Goal: Information Seeking & Learning: Compare options

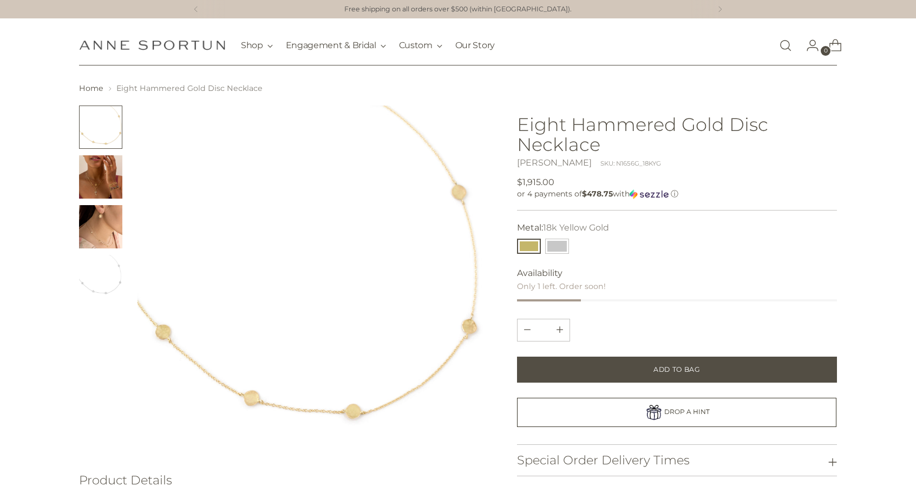
click at [106, 186] on img "Change image to image 2" at bounding box center [100, 176] width 43 height 43
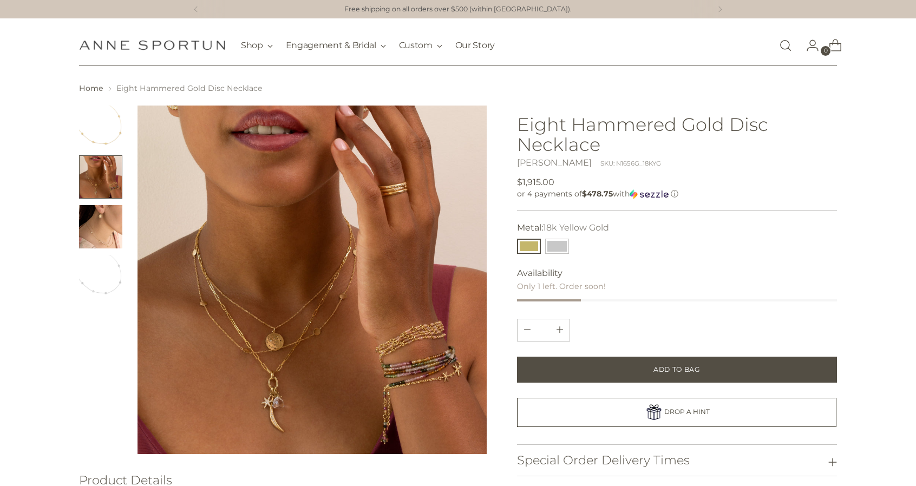
click at [100, 264] on img "Change image to image 4" at bounding box center [100, 276] width 43 height 43
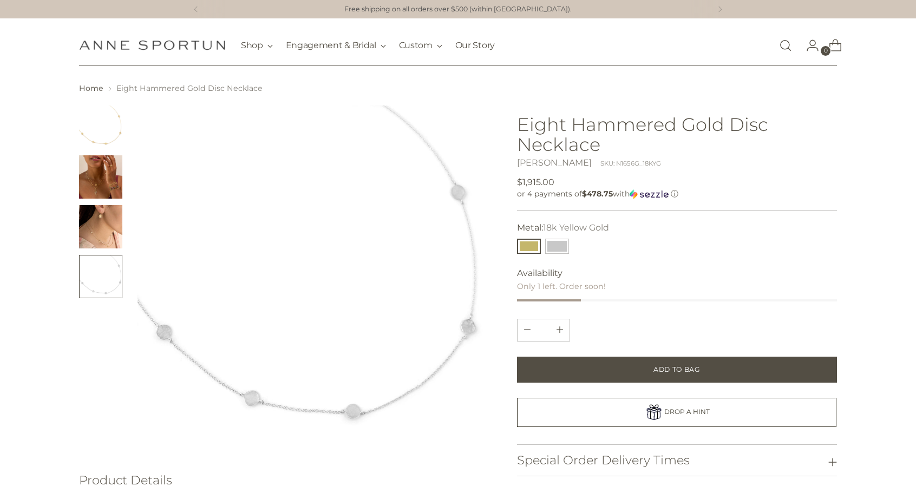
click at [103, 205] on img "Change image to image 3" at bounding box center [100, 226] width 43 height 43
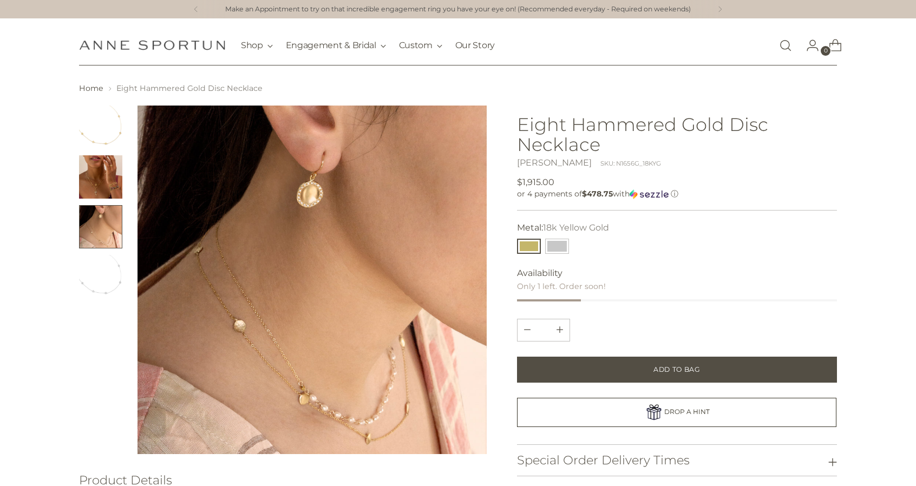
click at [105, 166] on img "Change image to image 2" at bounding box center [100, 176] width 43 height 43
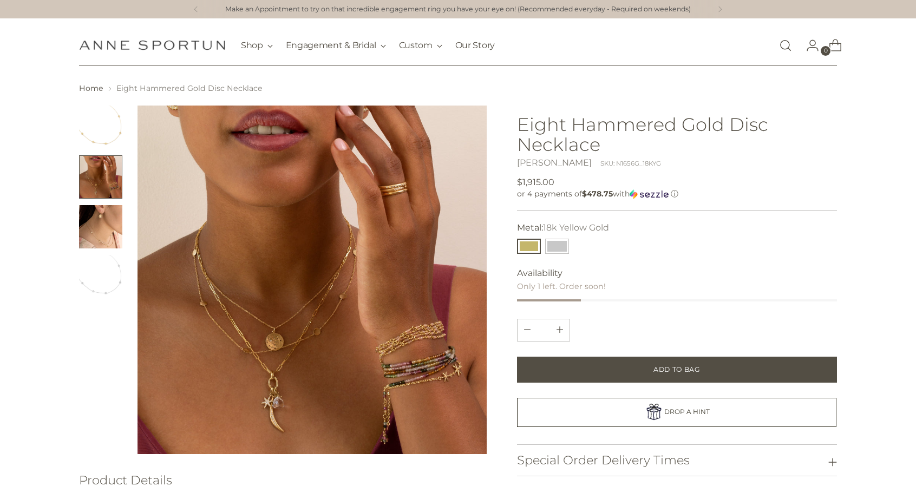
click at [97, 237] on img "Change image to image 3" at bounding box center [100, 226] width 43 height 43
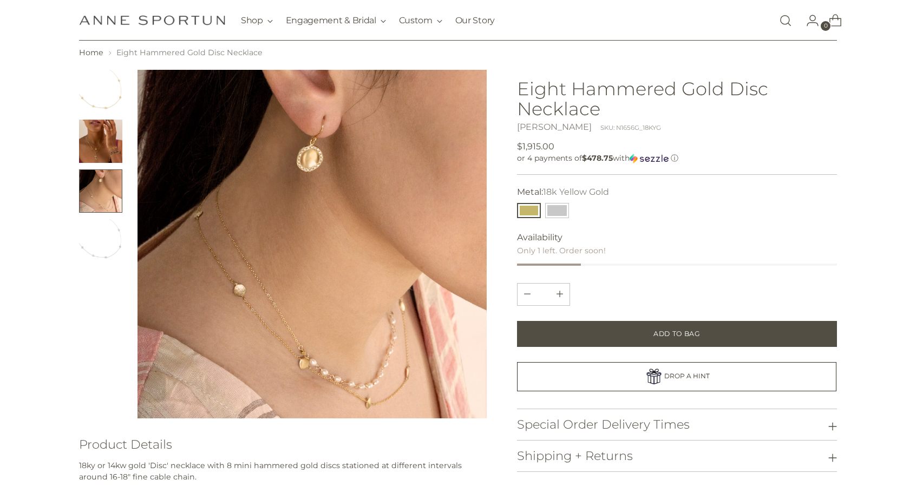
scroll to position [54, 0]
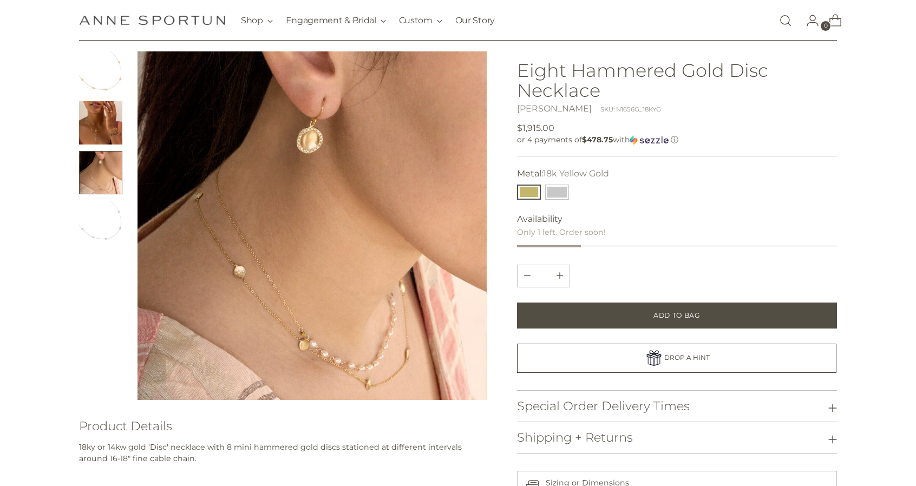
click at [101, 127] on img "Change image to image 2" at bounding box center [100, 122] width 43 height 43
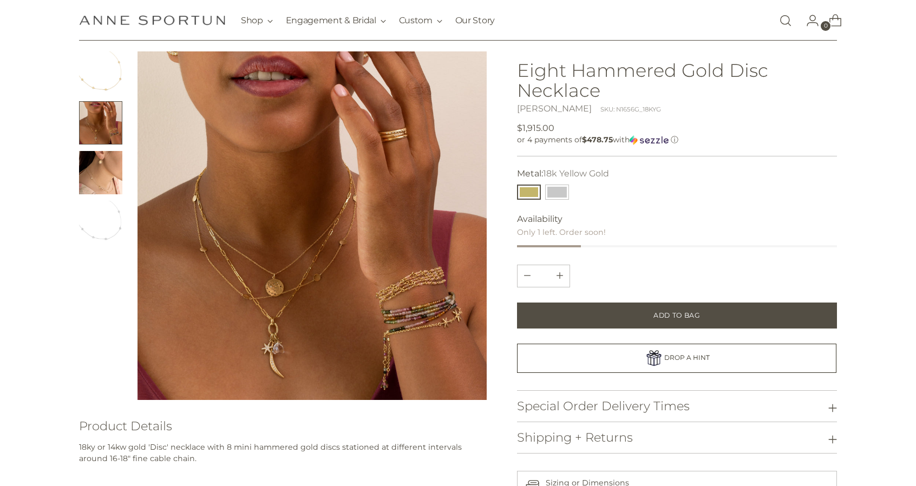
click at [109, 75] on img "Change image to image 1" at bounding box center [100, 72] width 43 height 43
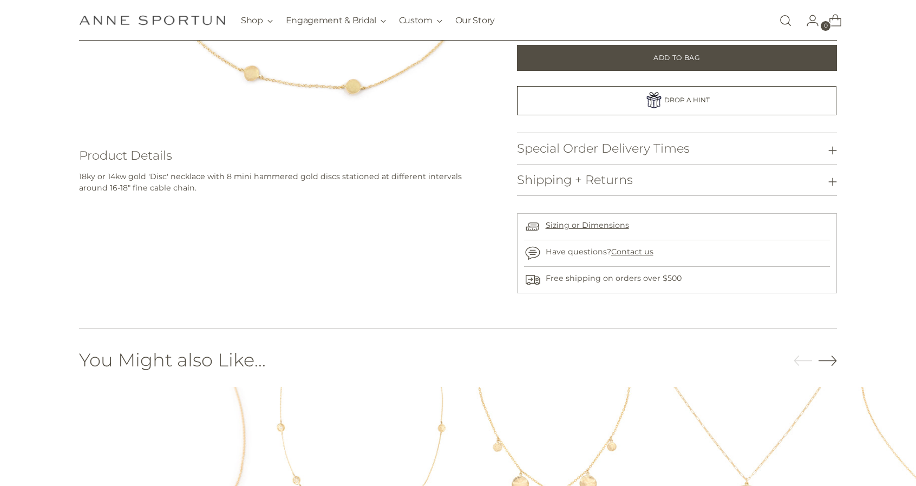
scroll to position [595, 0]
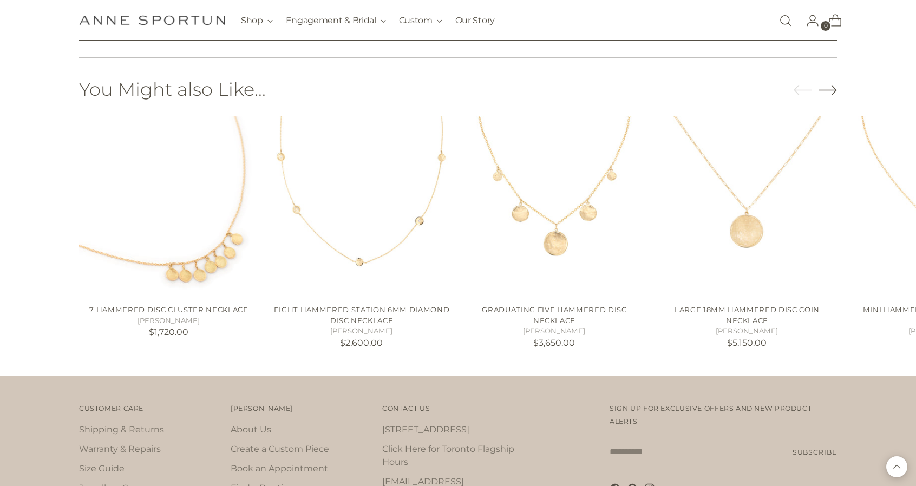
click at [833, 91] on icon "Move to next carousel slide" at bounding box center [827, 90] width 18 height 18
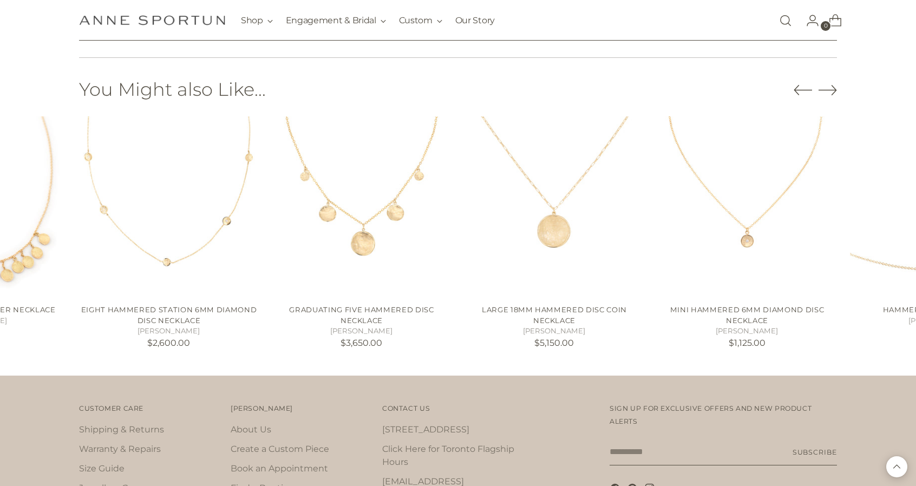
click at [833, 91] on icon "Move to next carousel slide" at bounding box center [827, 90] width 18 height 18
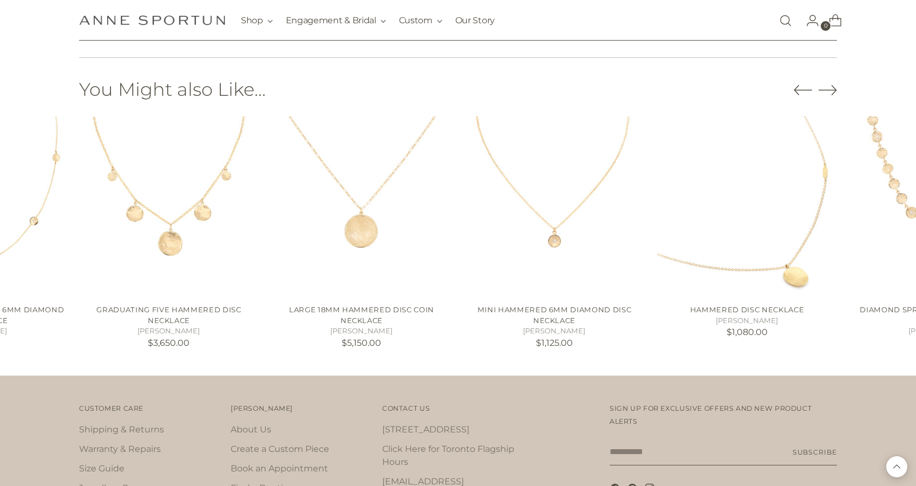
click at [833, 91] on icon "Move to next carousel slide" at bounding box center [827, 90] width 18 height 18
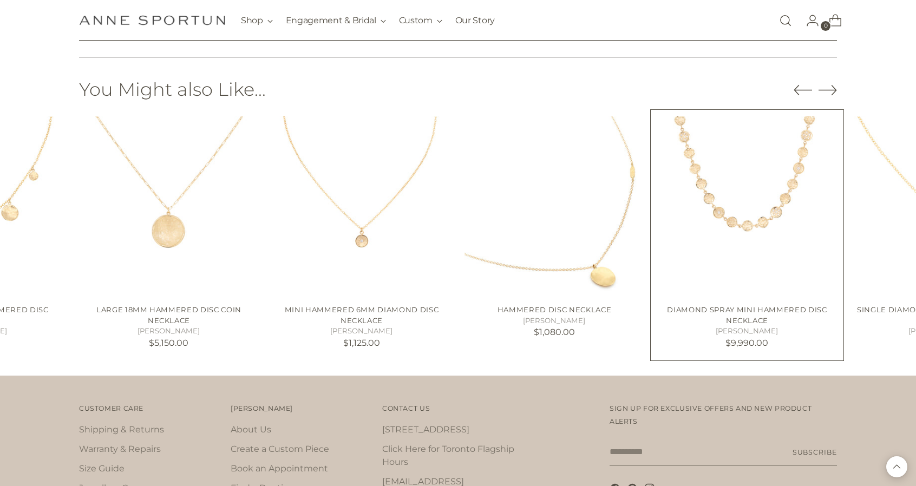
click at [0, 0] on img "Diamond Spray Mini Hammered Disc Necklace" at bounding box center [0, 0] width 0 height 0
click at [827, 90] on icon "Move to next carousel slide" at bounding box center [827, 90] width 18 height 10
